Goal: Check status: Check status

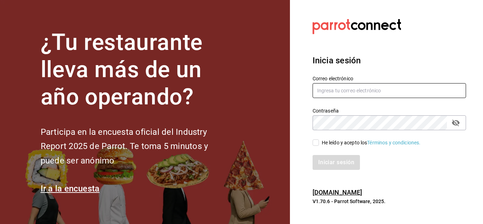
type input "mochomos.arcos@grupocosteno.com"
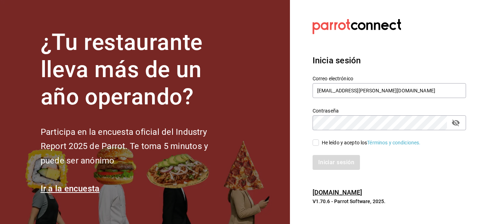
click at [315, 141] on input "He leído y acepto los Términos y condiciones." at bounding box center [316, 142] width 6 height 6
checkbox input "true"
click at [329, 167] on button "Iniciar sesión" at bounding box center [337, 162] width 48 height 15
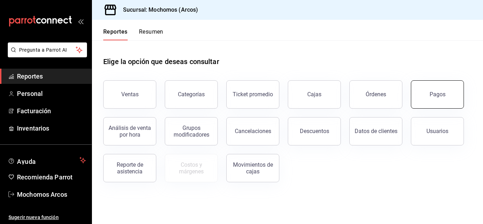
click at [441, 99] on button "Pagos" at bounding box center [437, 94] width 53 height 28
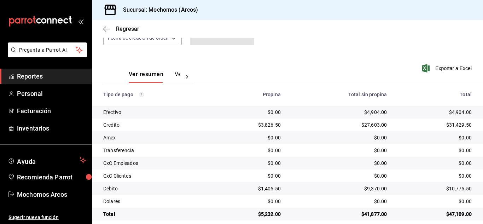
scroll to position [88, 0]
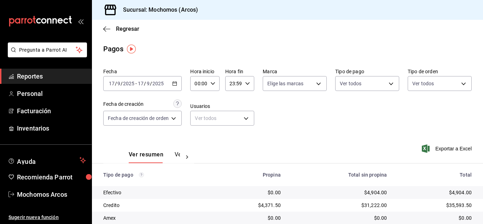
click at [300, 40] on main "Regresar Pagos Fecha 2025-09-17 17 / 9 / 2025 - 2025-09-17 17 / 9 / 2025 Hora i…" at bounding box center [287, 166] width 391 height 292
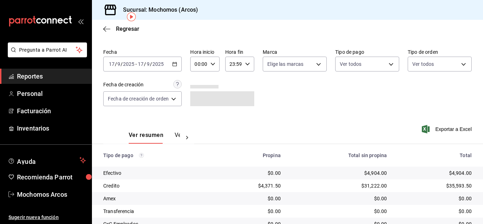
scroll to position [35, 0]
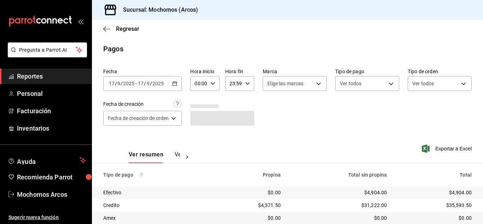
scroll to position [88, 0]
